Goal: Find specific page/section: Find specific page/section

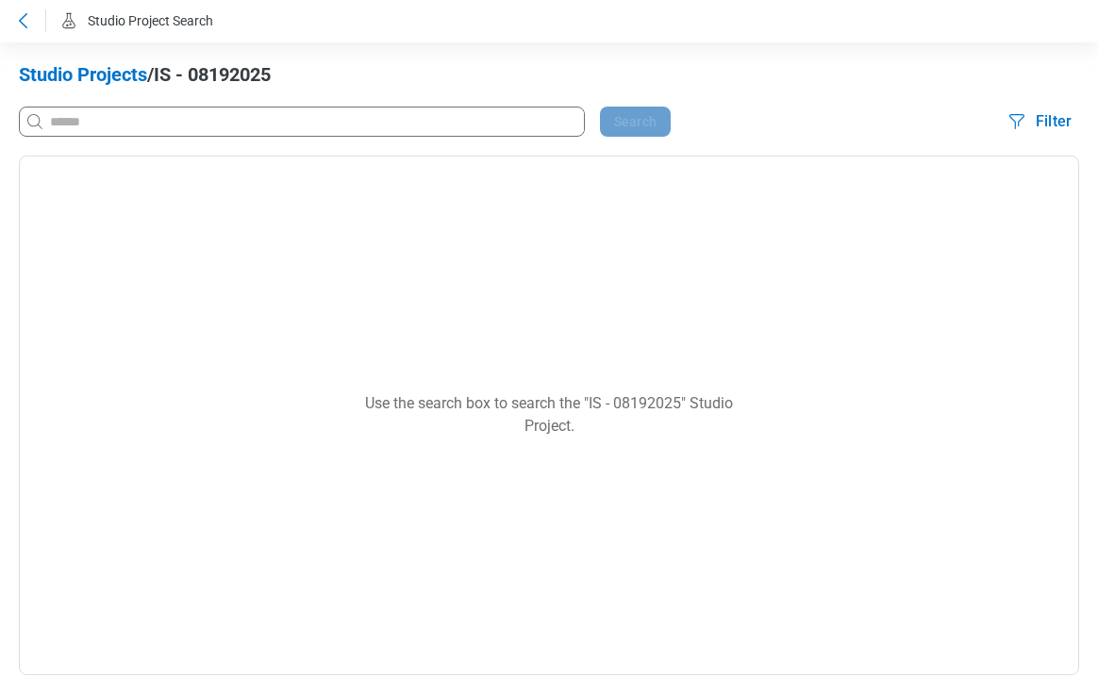
drag, startPoint x: 18, startPoint y: 14, endPoint x: 58, endPoint y: -1, distance: 42.4
click at [58, 0] on html "Studio Project Search Studio Projects / IS - 08192025 Search Filter Use the sea…" at bounding box center [549, 347] width 1098 height 694
